Goal: Task Accomplishment & Management: Check status

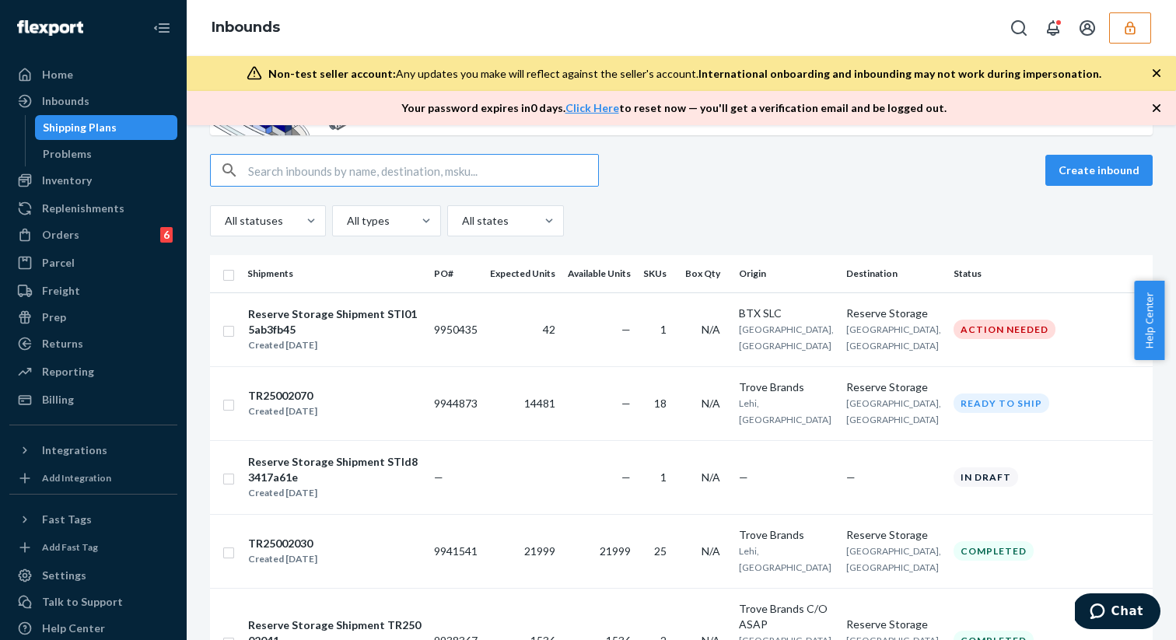
scroll to position [119, 0]
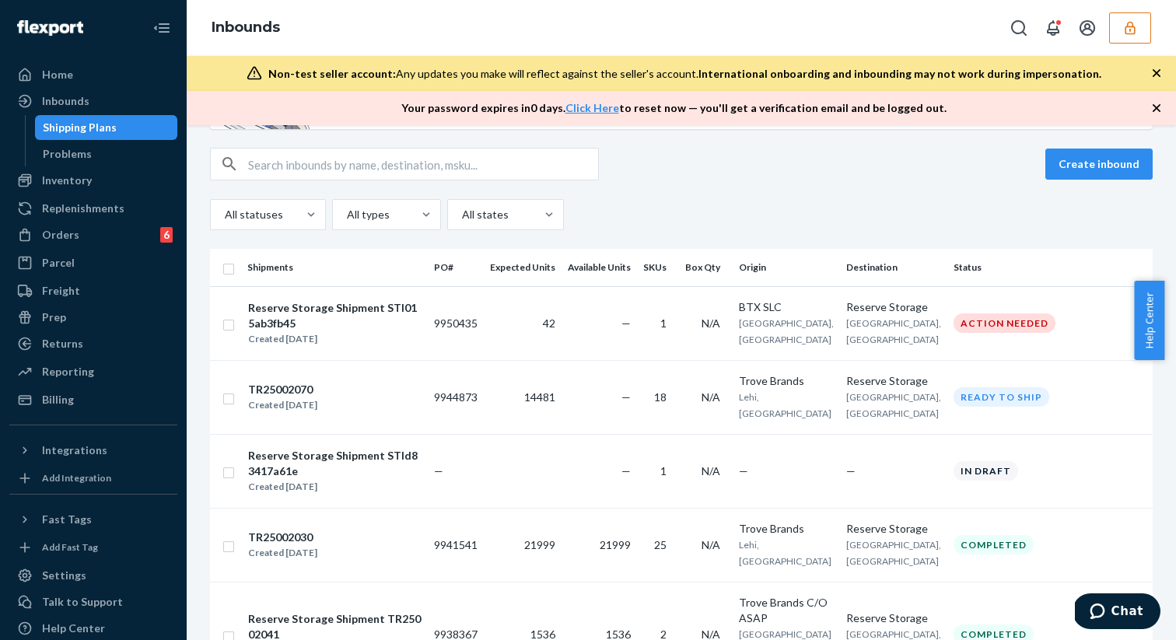
click at [447, 178] on input "text" at bounding box center [423, 163] width 350 height 31
click at [433, 158] on input "text" at bounding box center [423, 163] width 350 height 31
paste input "9944634"
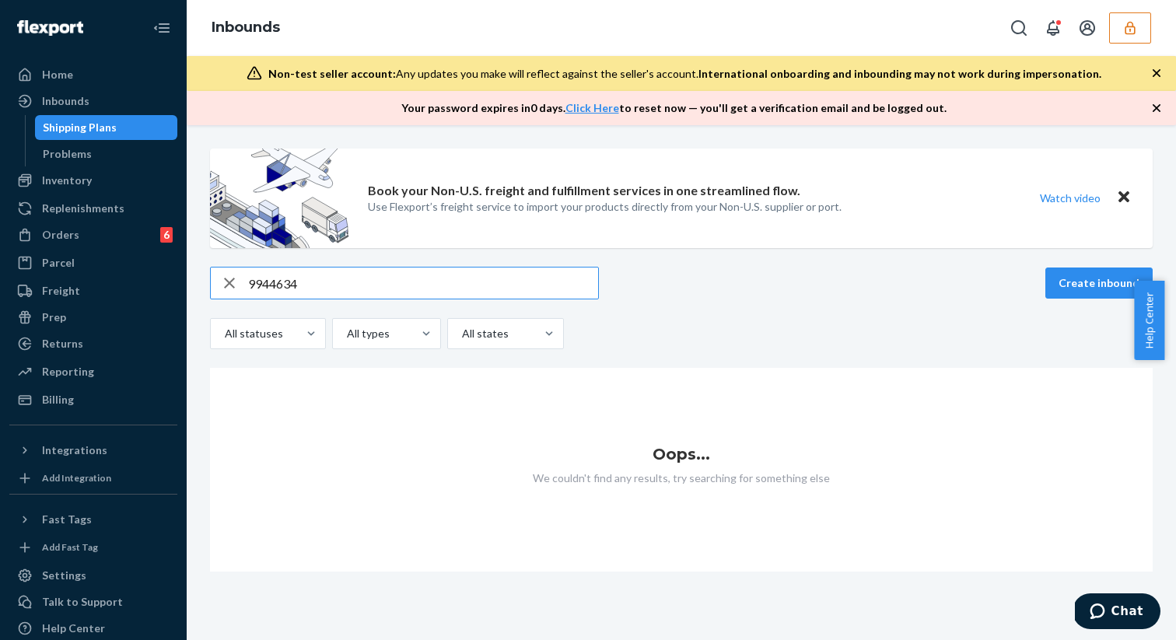
type input "9944634"
click at [1125, 29] on icon "button" at bounding box center [1129, 27] width 10 height 13
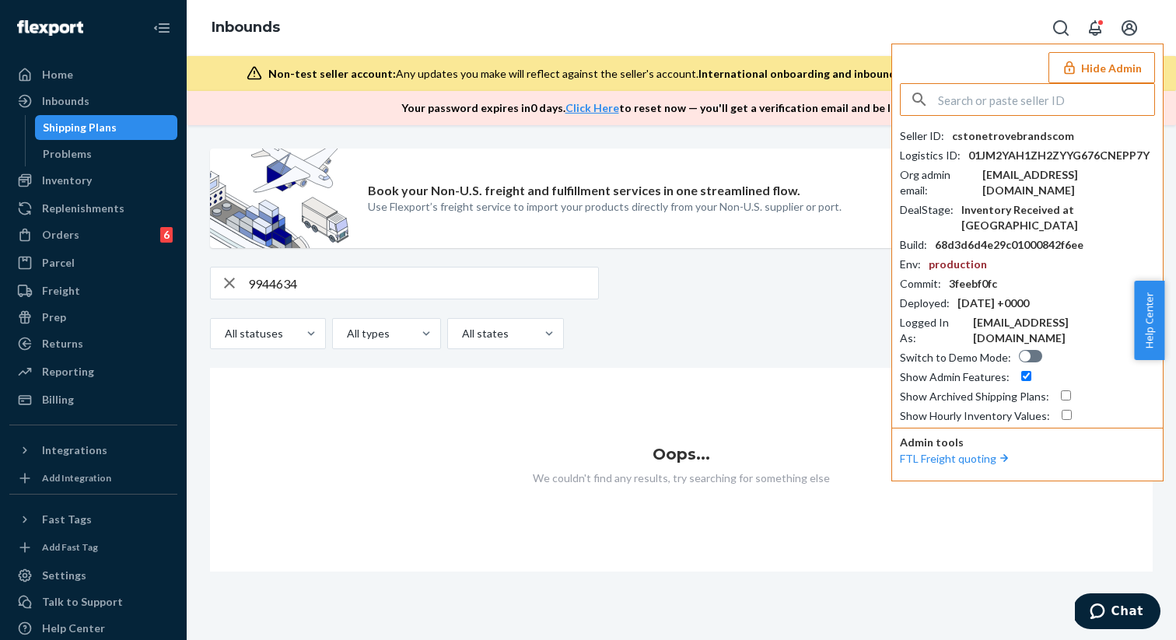
click at [765, 272] on div "9944634 Create inbound" at bounding box center [681, 283] width 942 height 33
click at [217, 284] on div "button" at bounding box center [229, 282] width 37 height 31
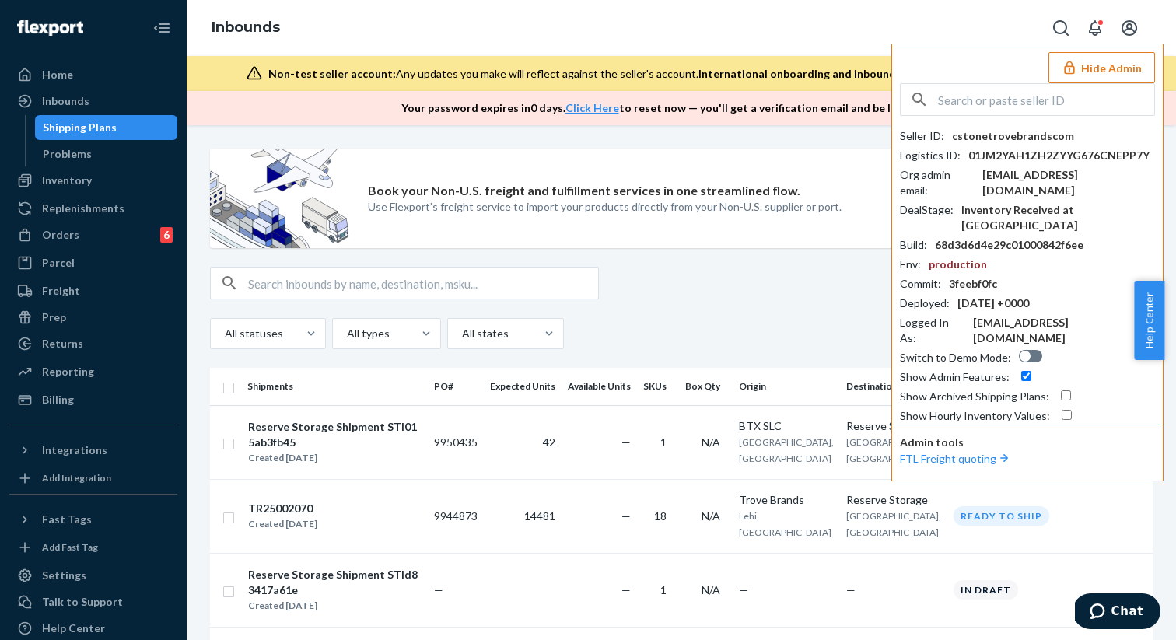
click at [735, 280] on div "Create inbound" at bounding box center [681, 283] width 942 height 33
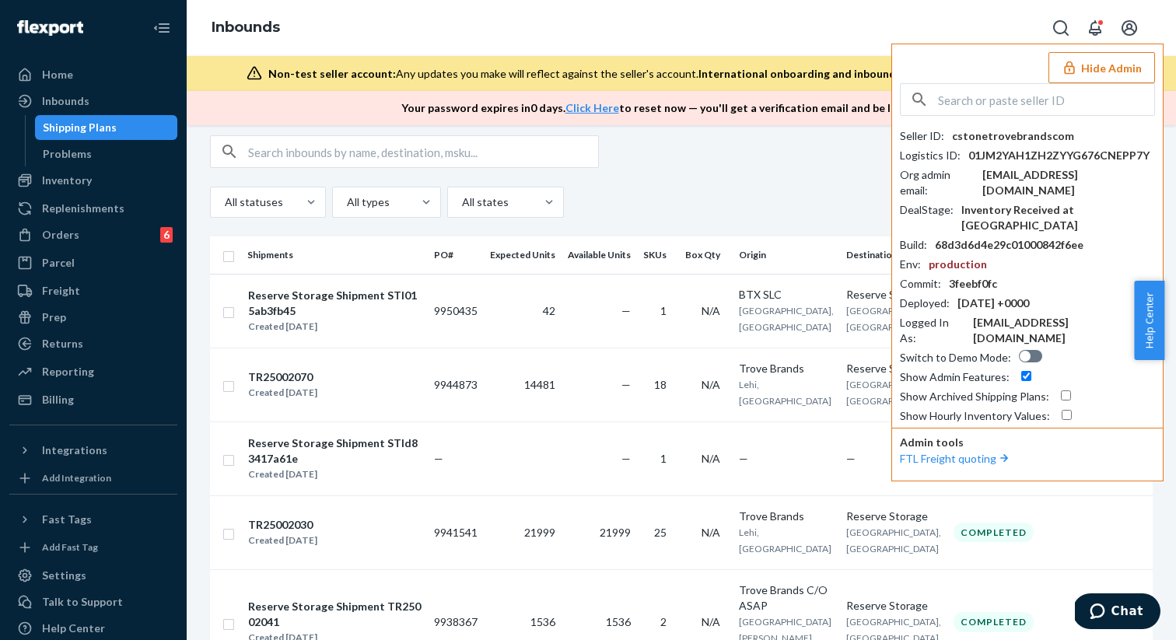
scroll to position [101, 0]
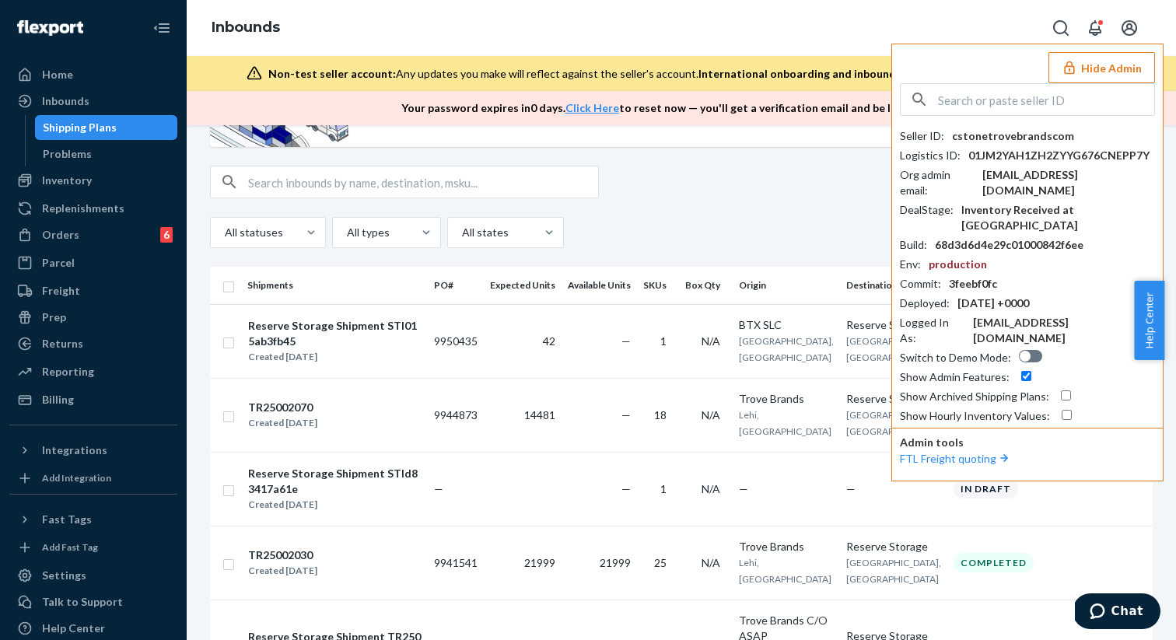
click at [820, 182] on div "Create inbound" at bounding box center [681, 182] width 942 height 33
click at [1083, 72] on button "Hide Admin" at bounding box center [1101, 67] width 107 height 31
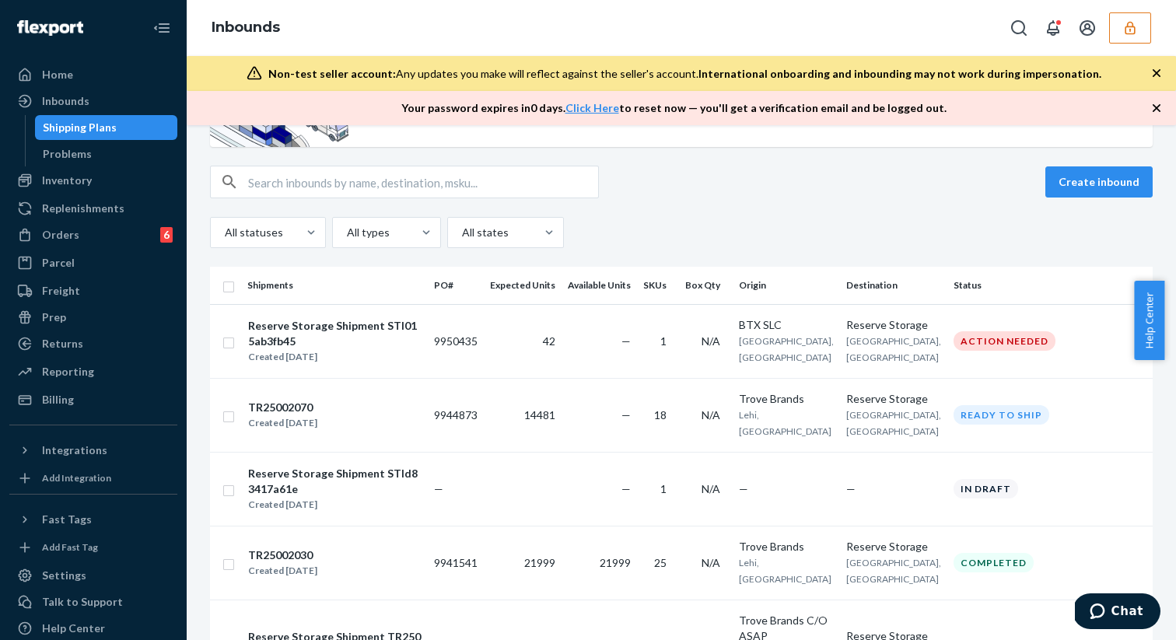
click at [107, 136] on div "Shipping Plans" at bounding box center [107, 128] width 140 height 22
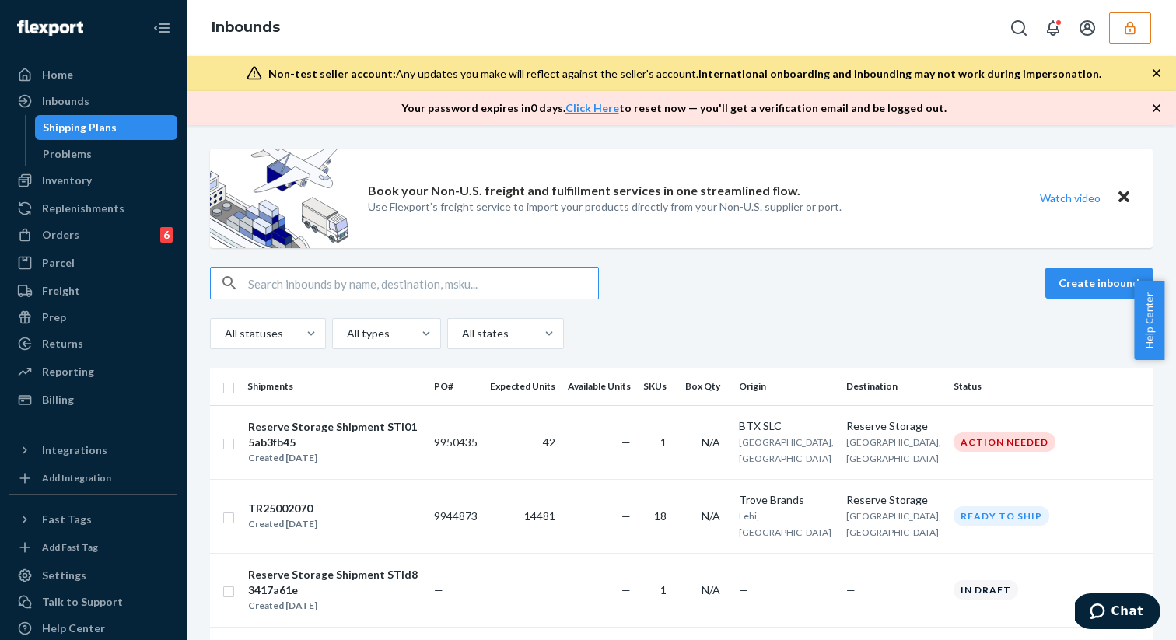
click at [533, 280] on input "text" at bounding box center [423, 282] width 350 height 31
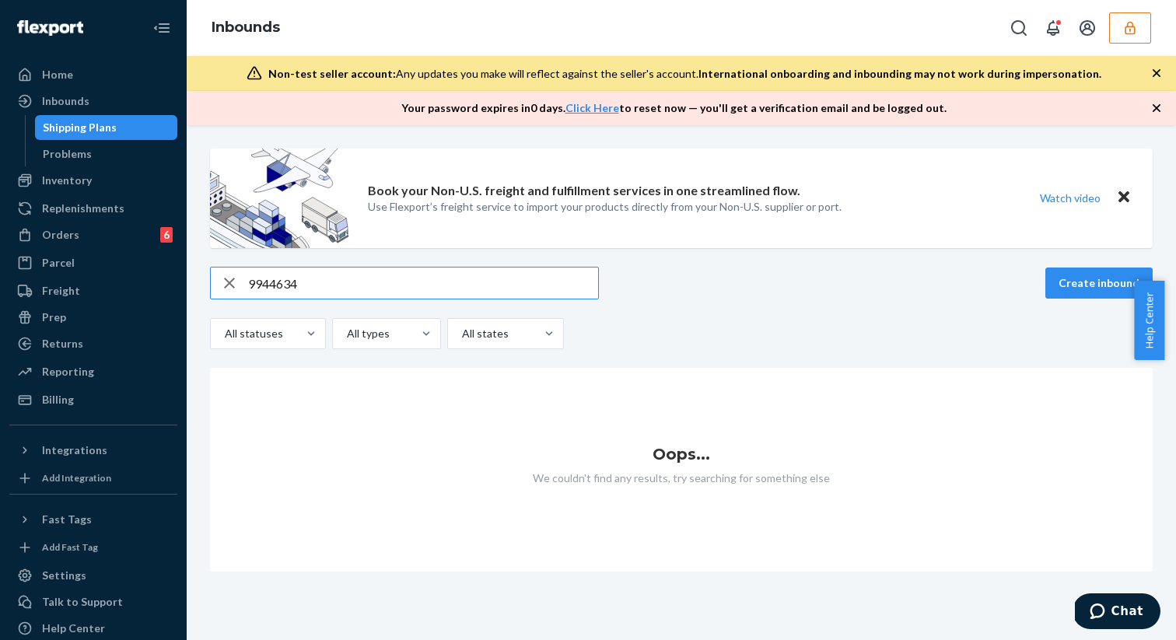
type input "9944634"
click at [225, 278] on icon "button" at bounding box center [229, 283] width 11 height 11
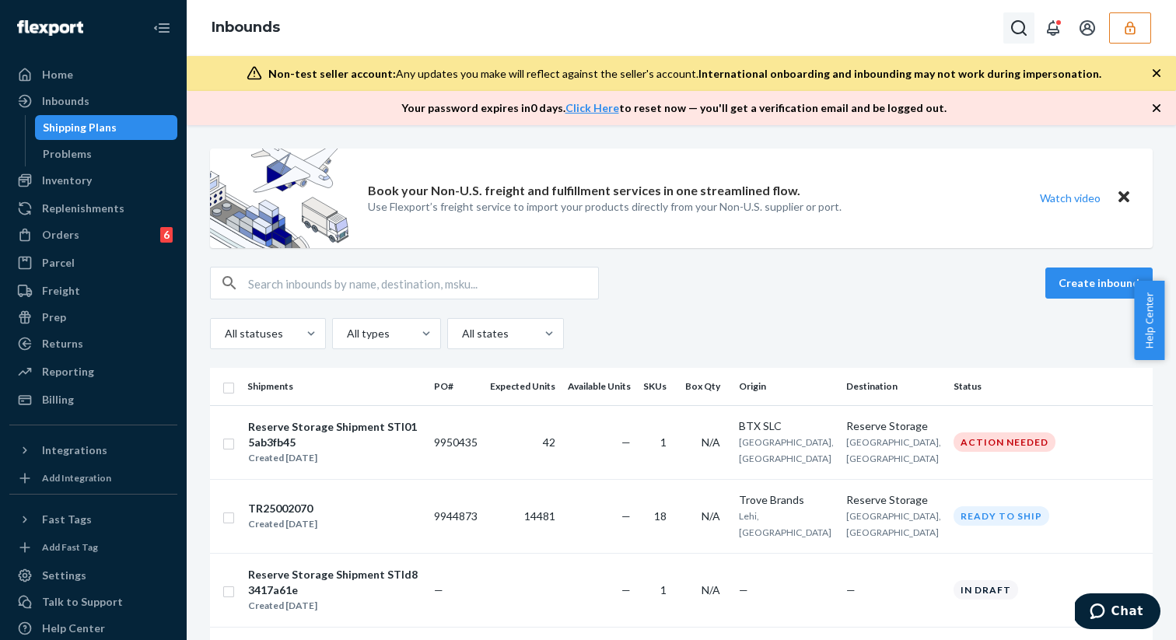
click at [1013, 31] on icon "Open Search Box" at bounding box center [1019, 28] width 16 height 16
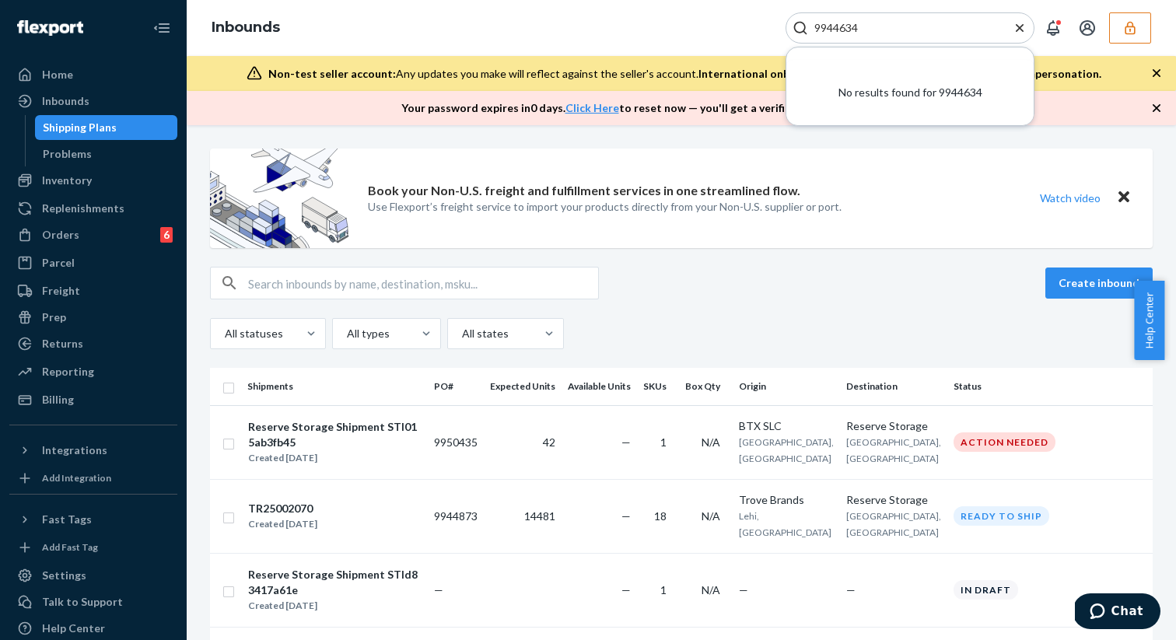
type input "9944634"
click at [1023, 25] on icon "Close Search" at bounding box center [1019, 28] width 16 height 16
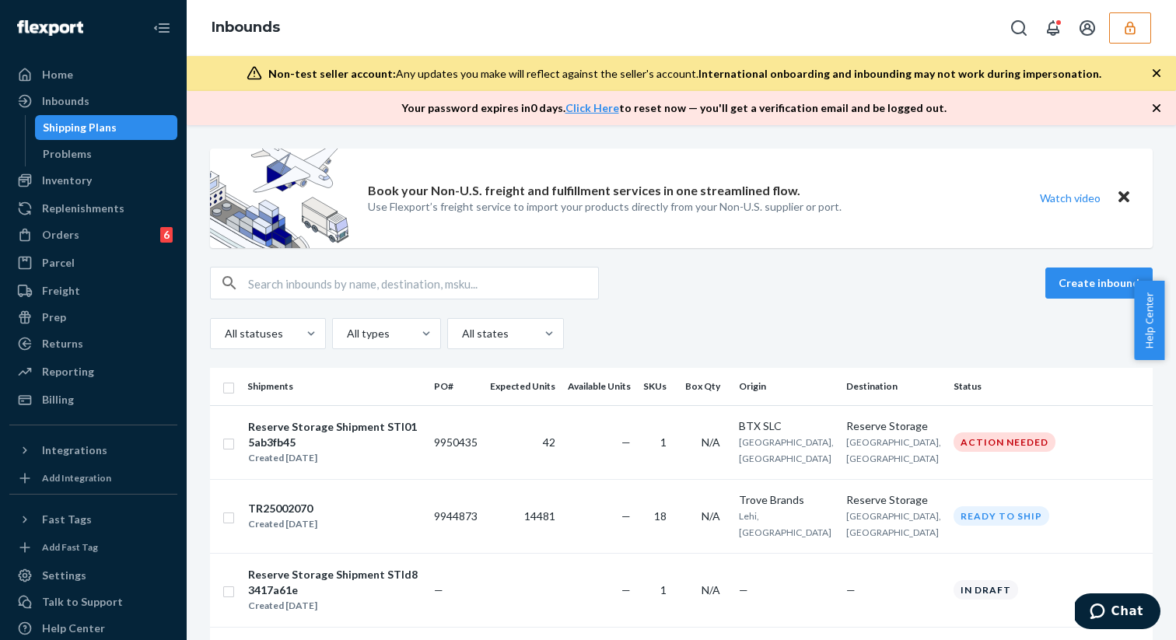
click at [1114, 32] on button "button" at bounding box center [1130, 27] width 42 height 31
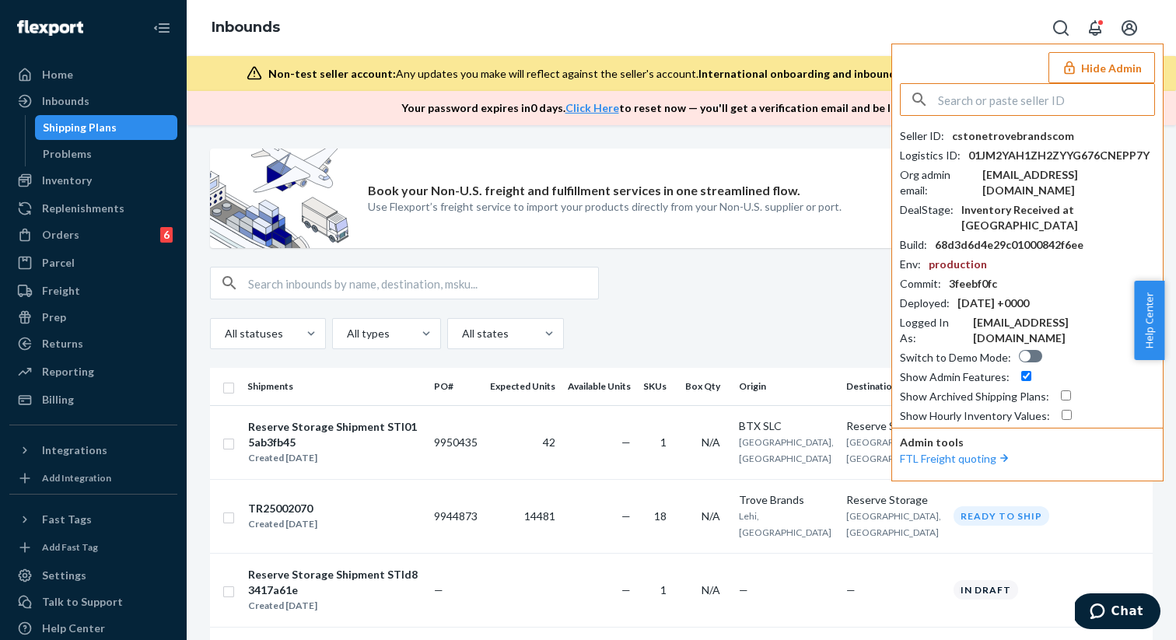
paste input "rlarocco@packfire.com"
type input "rlarocco@packfire.com"
click at [1022, 146] on span "rlarocco@packfire.com" at bounding box center [1006, 152] width 180 height 16
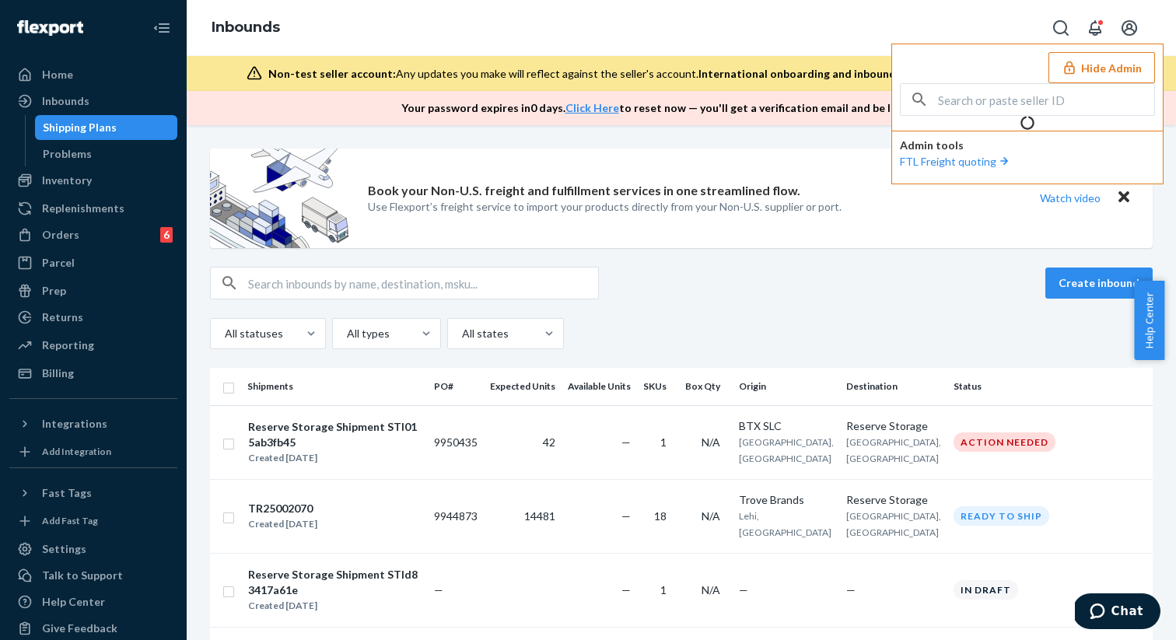
click at [280, 368] on th "Shipments" at bounding box center [334, 386] width 187 height 37
click at [280, 280] on input "text" at bounding box center [423, 282] width 350 height 31
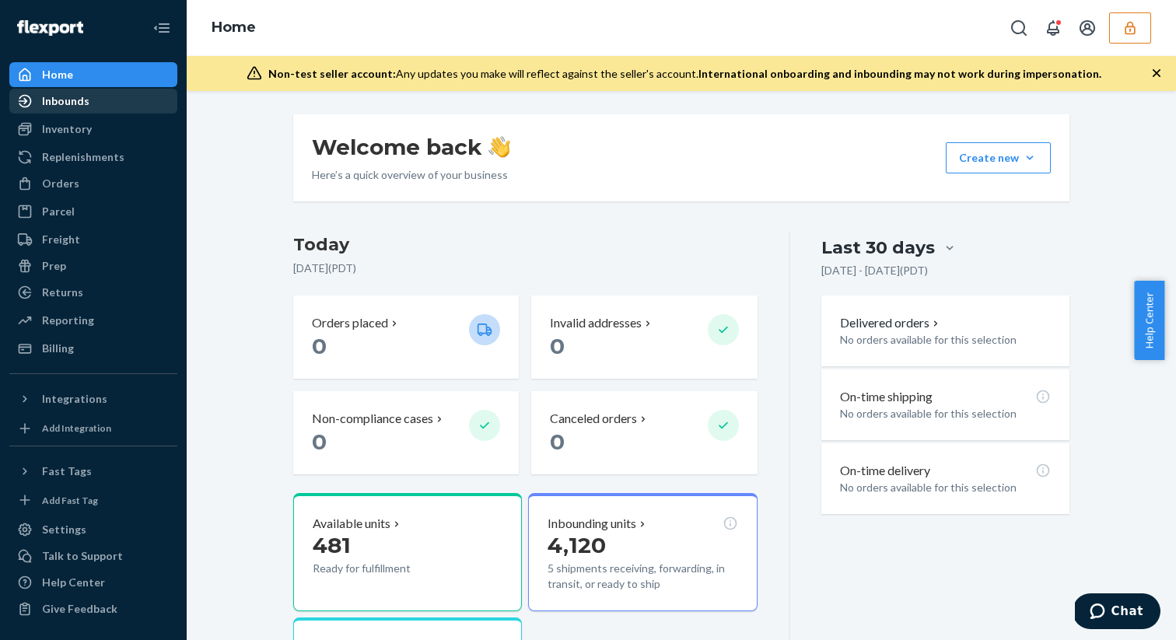
click at [99, 105] on div "Inbounds" at bounding box center [93, 101] width 165 height 22
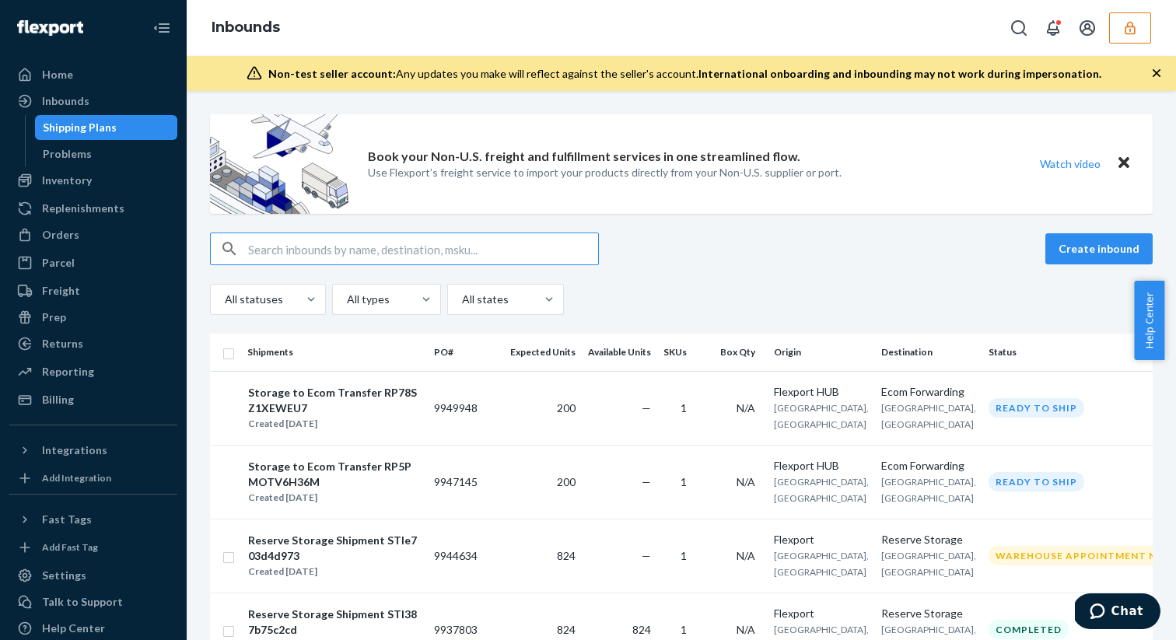
click at [279, 237] on input "text" at bounding box center [423, 248] width 350 height 31
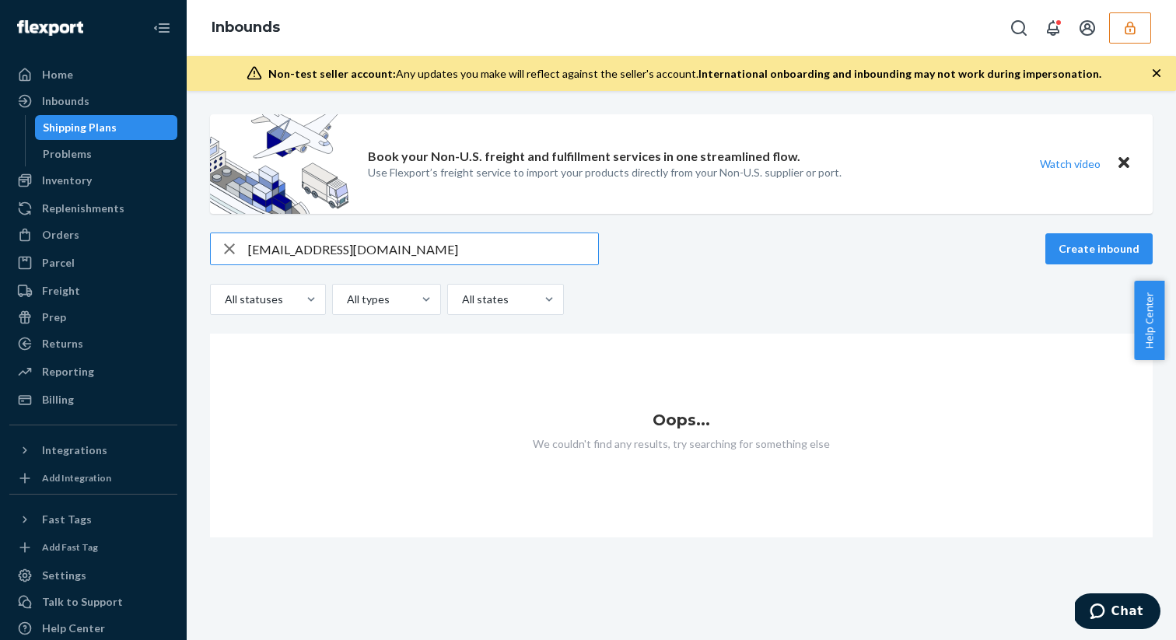
click at [397, 240] on input "rlarocco@packfire.com" at bounding box center [423, 248] width 350 height 31
click at [397, 241] on input "rlarocco@packfire.com" at bounding box center [423, 248] width 350 height 31
click at [304, 255] on input "rlarocco@packfire." at bounding box center [423, 248] width 350 height 31
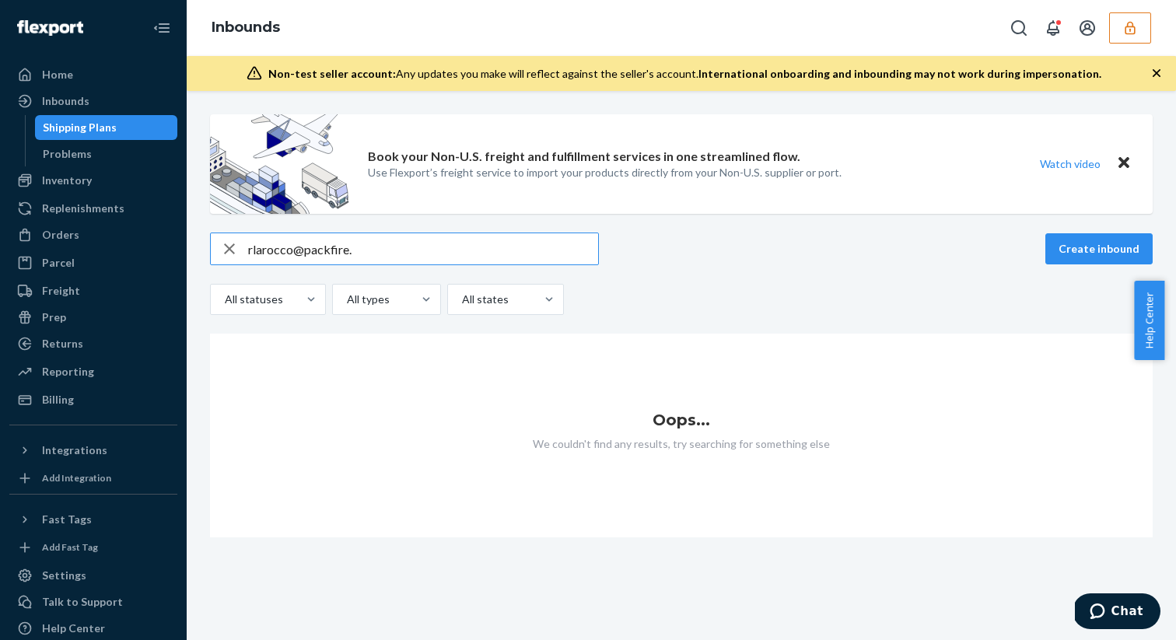
click at [304, 255] on input "rlarocco@packfire." at bounding box center [423, 248] width 350 height 31
paste input "9944634"
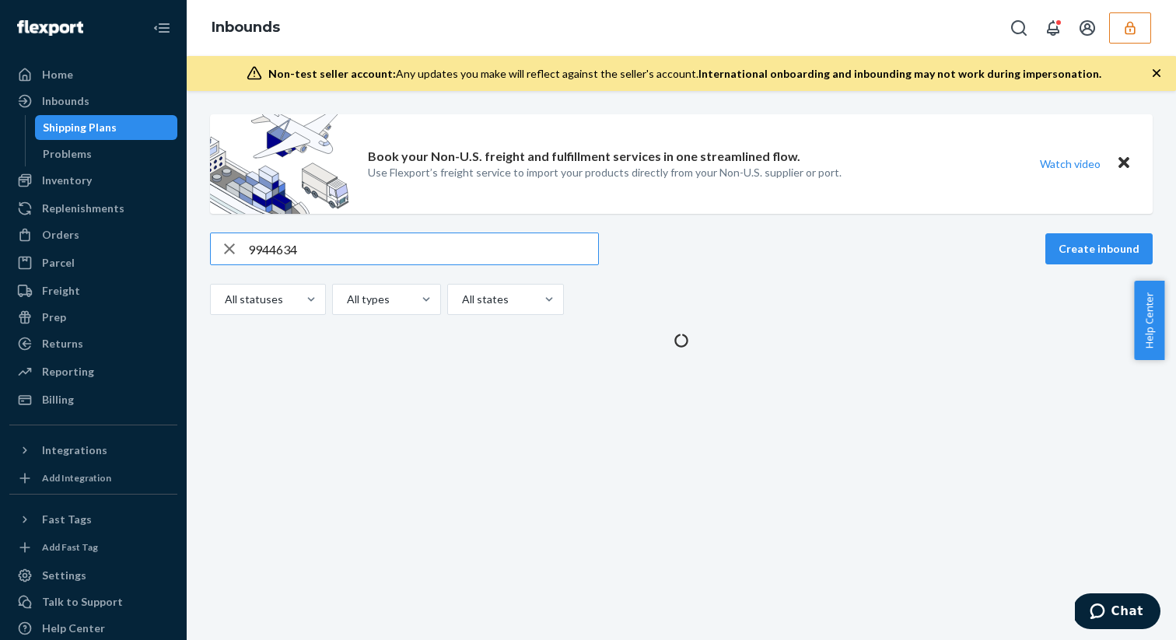
type input "9944634"
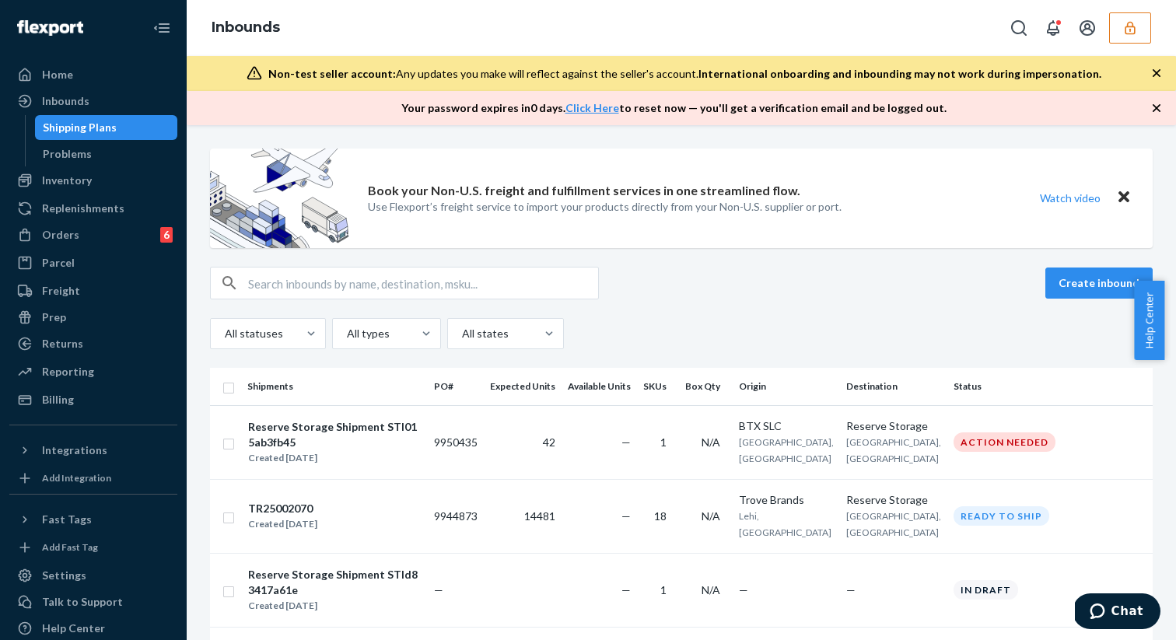
click at [1136, 23] on icon "button" at bounding box center [1130, 28] width 16 height 16
